Goal: Task Accomplishment & Management: Manage account settings

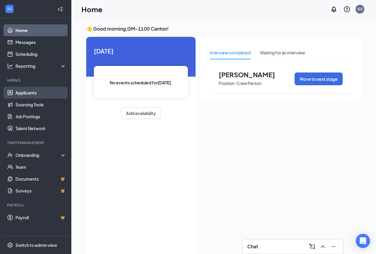
click at [30, 89] on link "Applicants" at bounding box center [40, 93] width 51 height 12
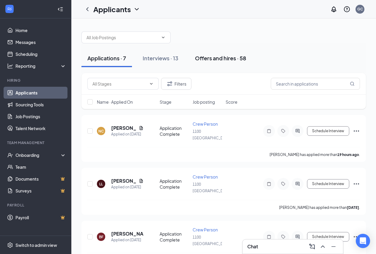
click at [231, 57] on div "Offers and hires · 58" at bounding box center [220, 57] width 51 height 7
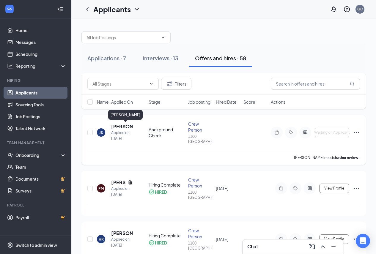
click at [117, 124] on h5 "[PERSON_NAME]" at bounding box center [121, 126] width 21 height 7
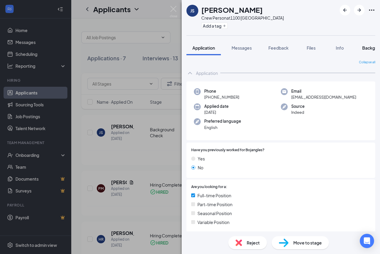
click at [362, 48] on button "Background" at bounding box center [374, 47] width 36 height 15
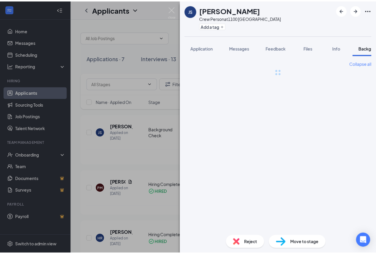
scroll to position [0, 18]
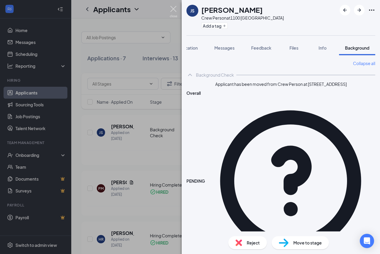
click at [176, 8] on img at bounding box center [173, 12] width 7 height 12
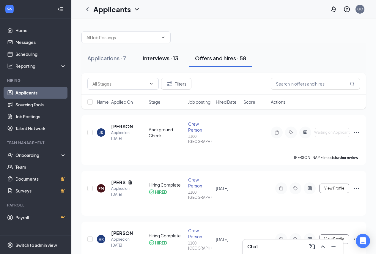
click at [165, 58] on div "Interviews · 13" at bounding box center [161, 57] width 36 height 7
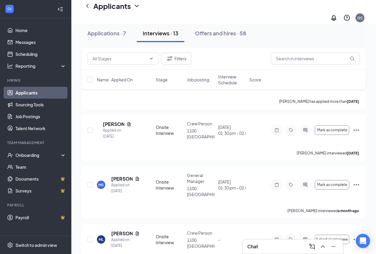
scroll to position [535, 0]
